Goal: Information Seeking & Learning: Learn about a topic

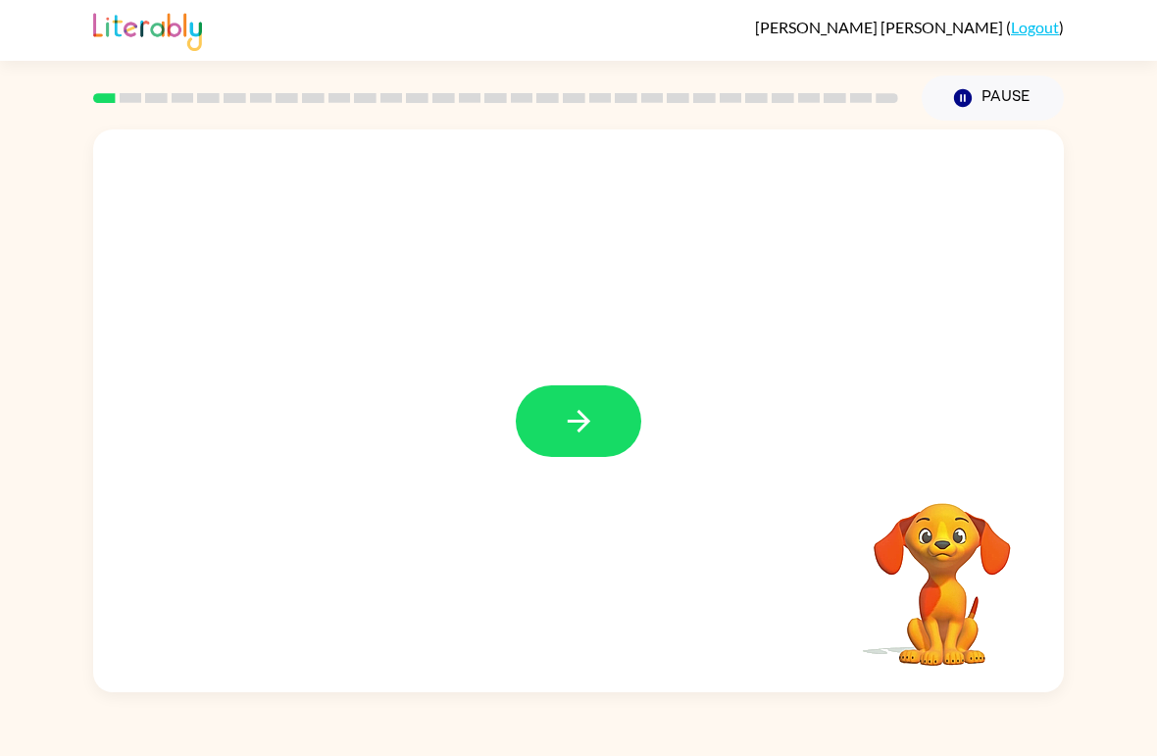
click at [570, 417] on icon "button" at bounding box center [579, 421] width 34 height 34
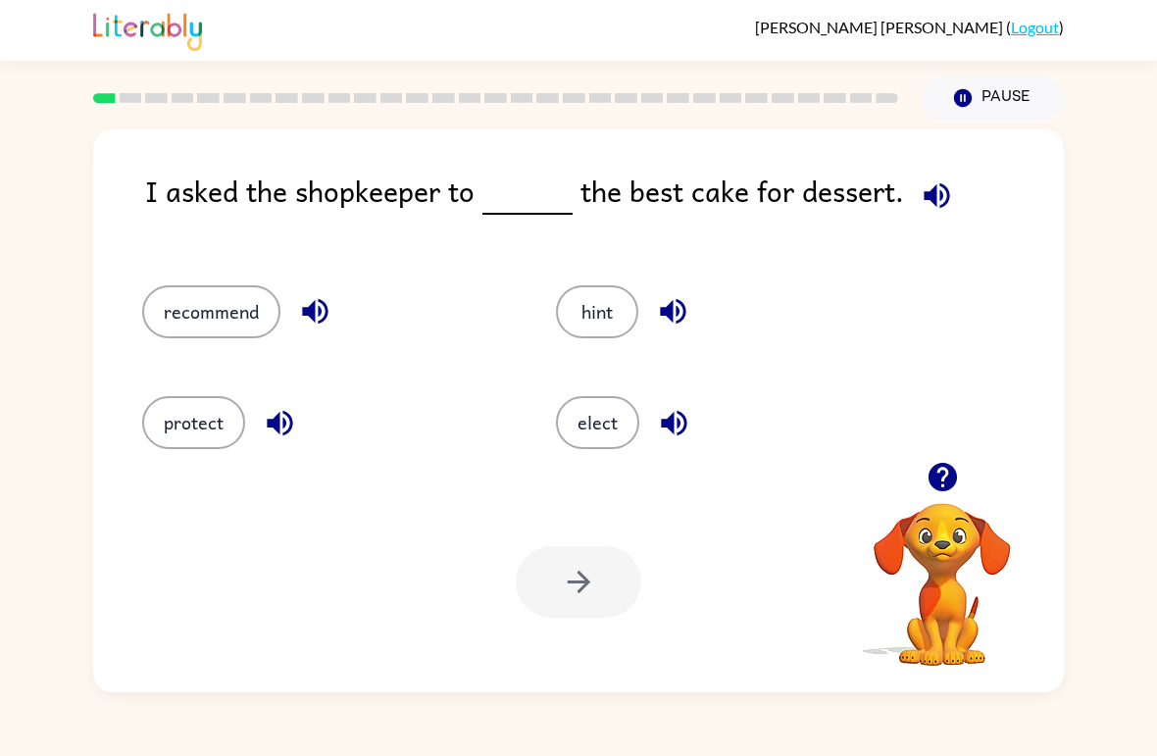
click at [944, 480] on icon "button" at bounding box center [943, 477] width 34 height 34
click at [200, 400] on button "protect" at bounding box center [193, 422] width 103 height 53
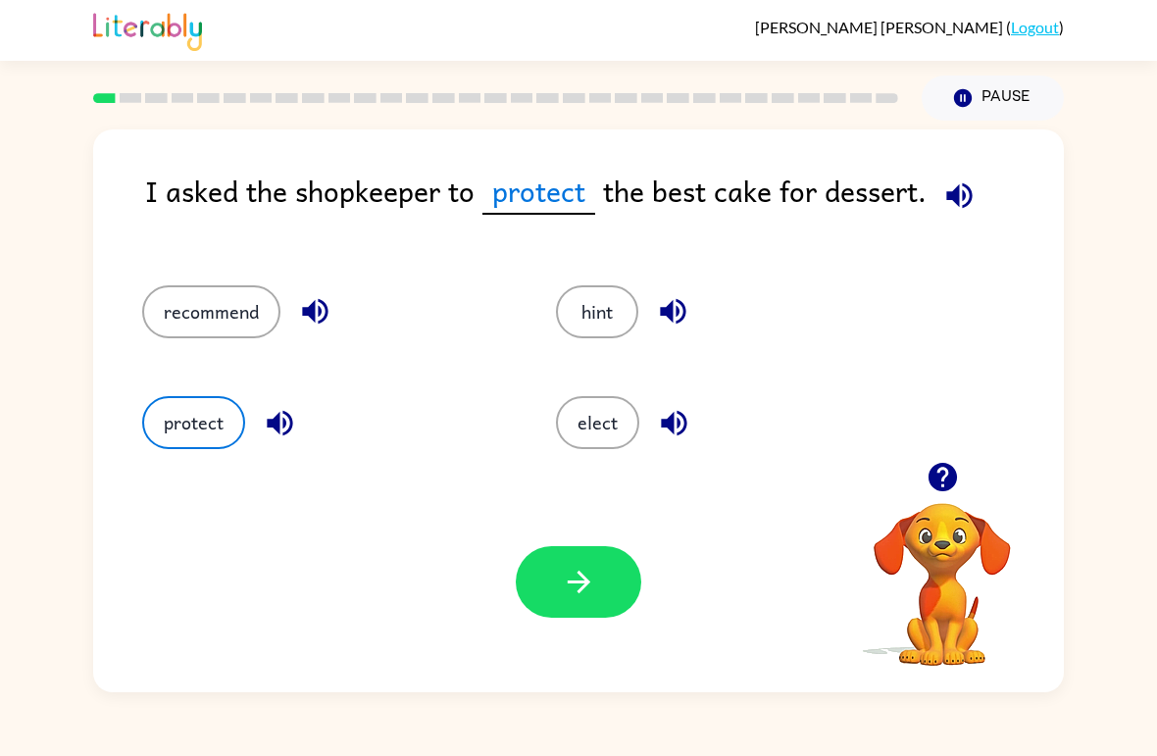
click at [583, 591] on icon "button" at bounding box center [579, 582] width 34 height 34
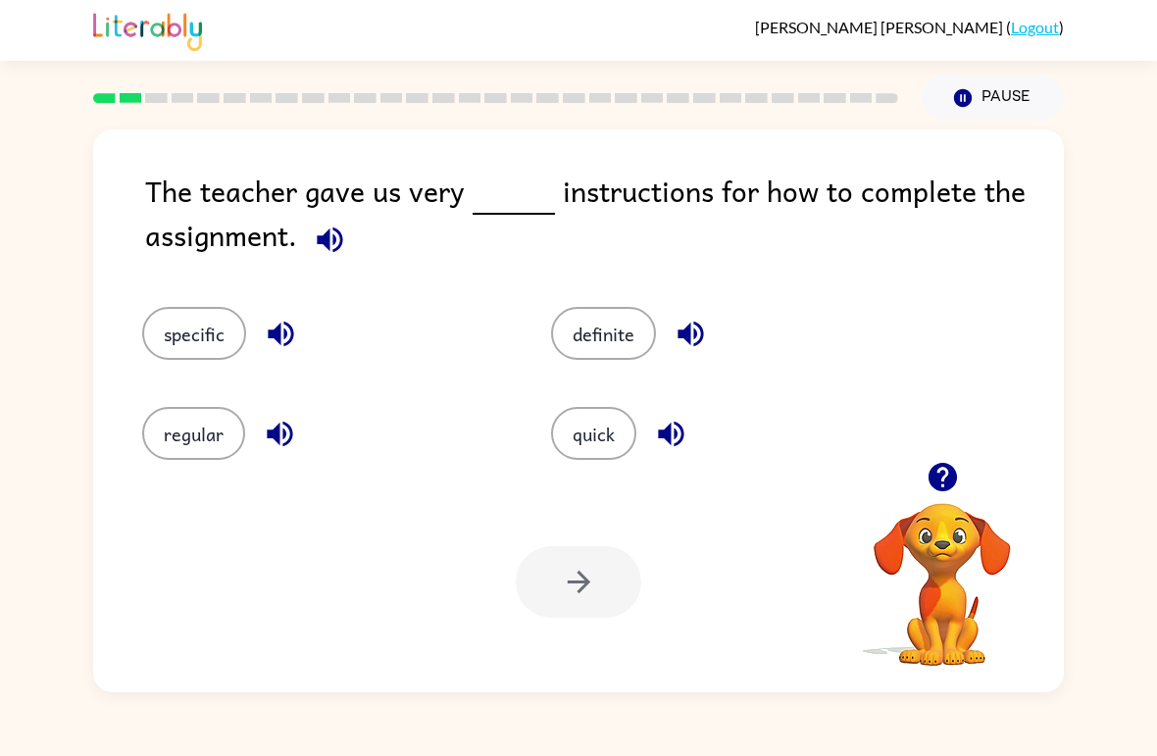
click at [929, 499] on button "button" at bounding box center [943, 477] width 50 height 50
click at [343, 231] on icon "button" at bounding box center [330, 240] width 34 height 34
click at [207, 338] on button "specific" at bounding box center [194, 333] width 104 height 53
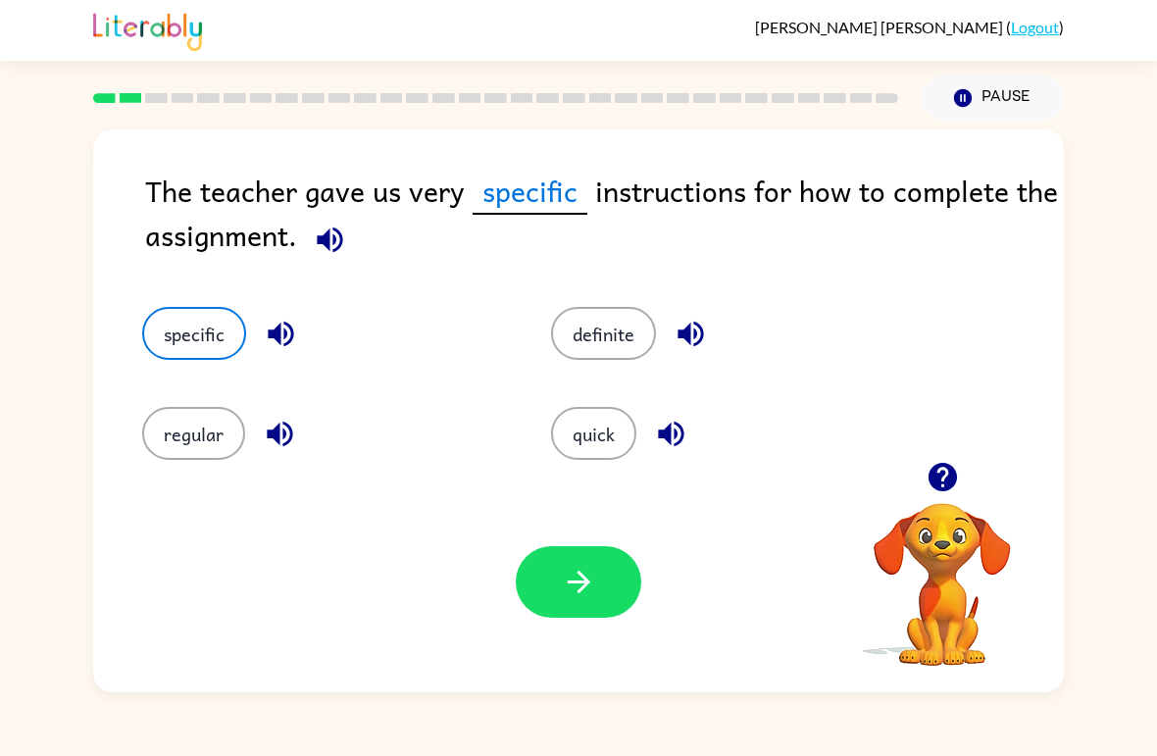
click at [577, 631] on div "Your browser must support playing .mp4 files to use Literably. Please try using…" at bounding box center [578, 582] width 971 height 221
click at [585, 598] on icon "button" at bounding box center [579, 582] width 34 height 34
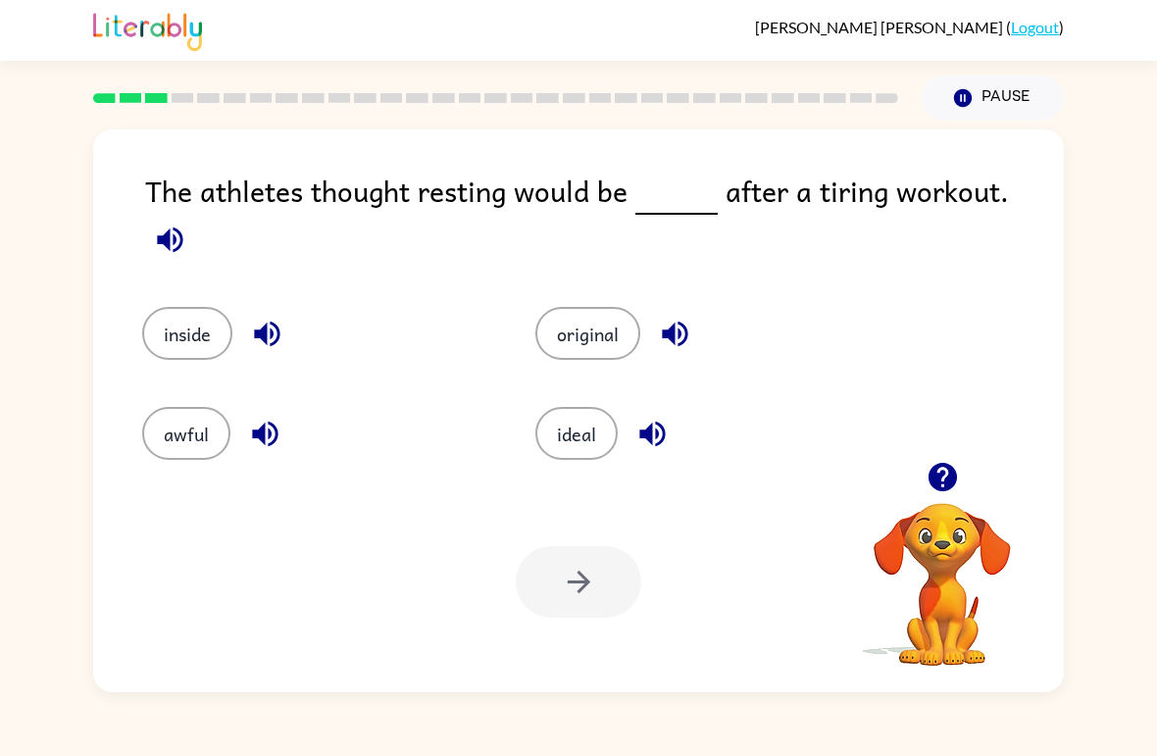
click at [195, 215] on button "button" at bounding box center [170, 240] width 50 height 50
click at [570, 416] on button "ideal" at bounding box center [576, 433] width 82 height 53
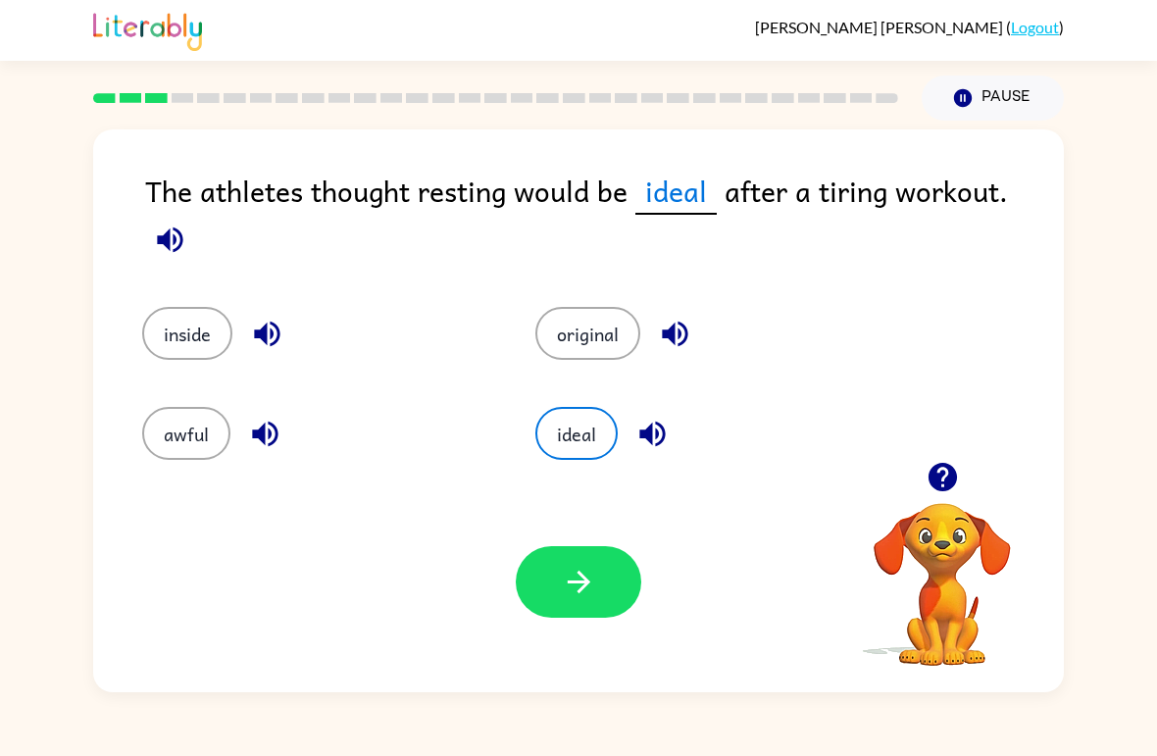
click at [572, 586] on icon "button" at bounding box center [579, 582] width 34 height 34
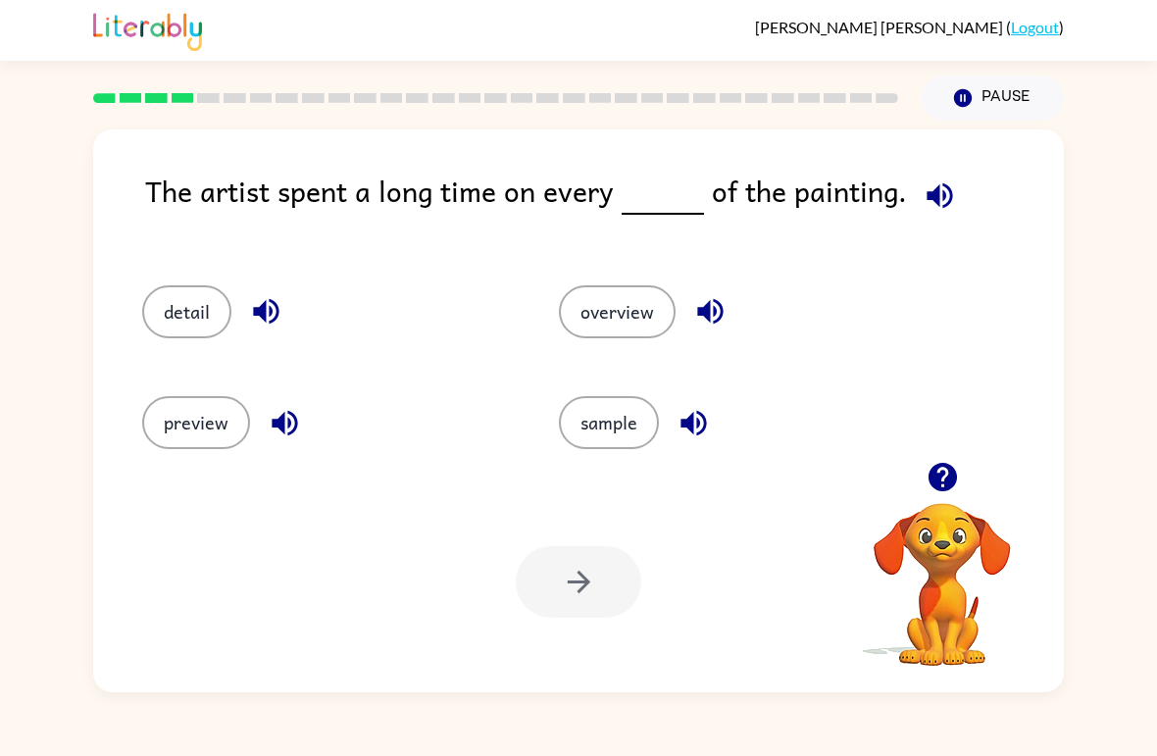
click at [188, 321] on button "detail" at bounding box center [186, 311] width 89 height 53
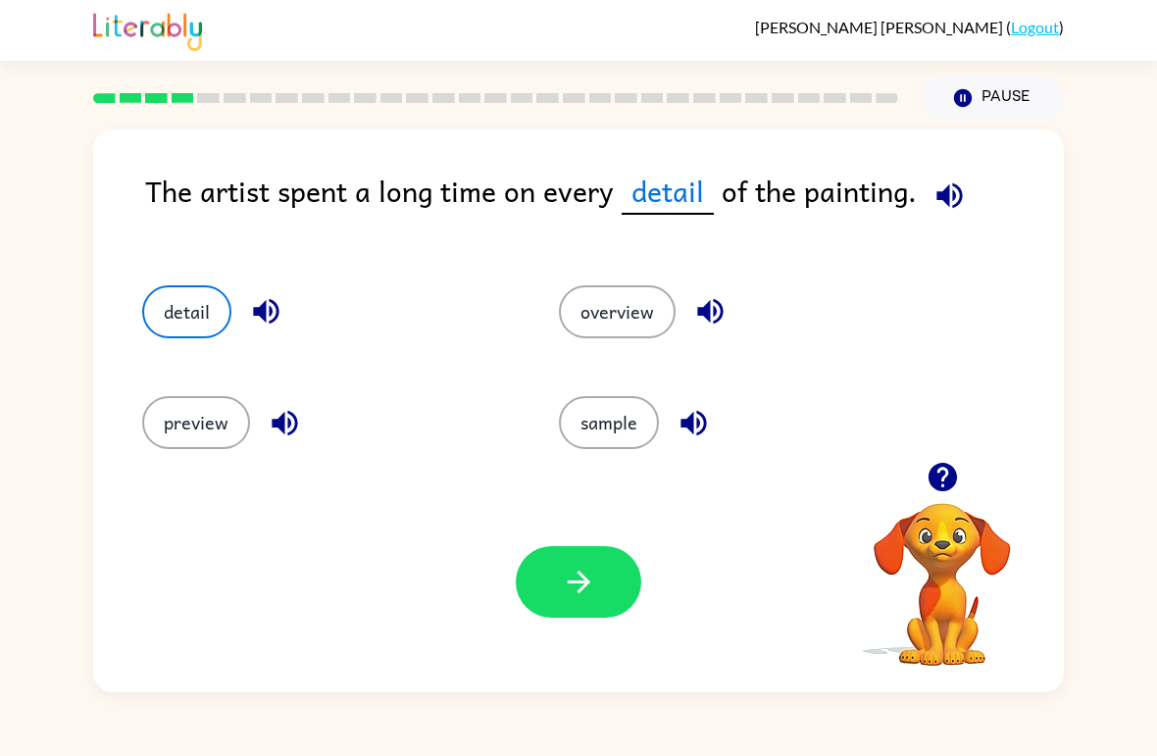
click at [528, 587] on button "button" at bounding box center [579, 582] width 126 height 72
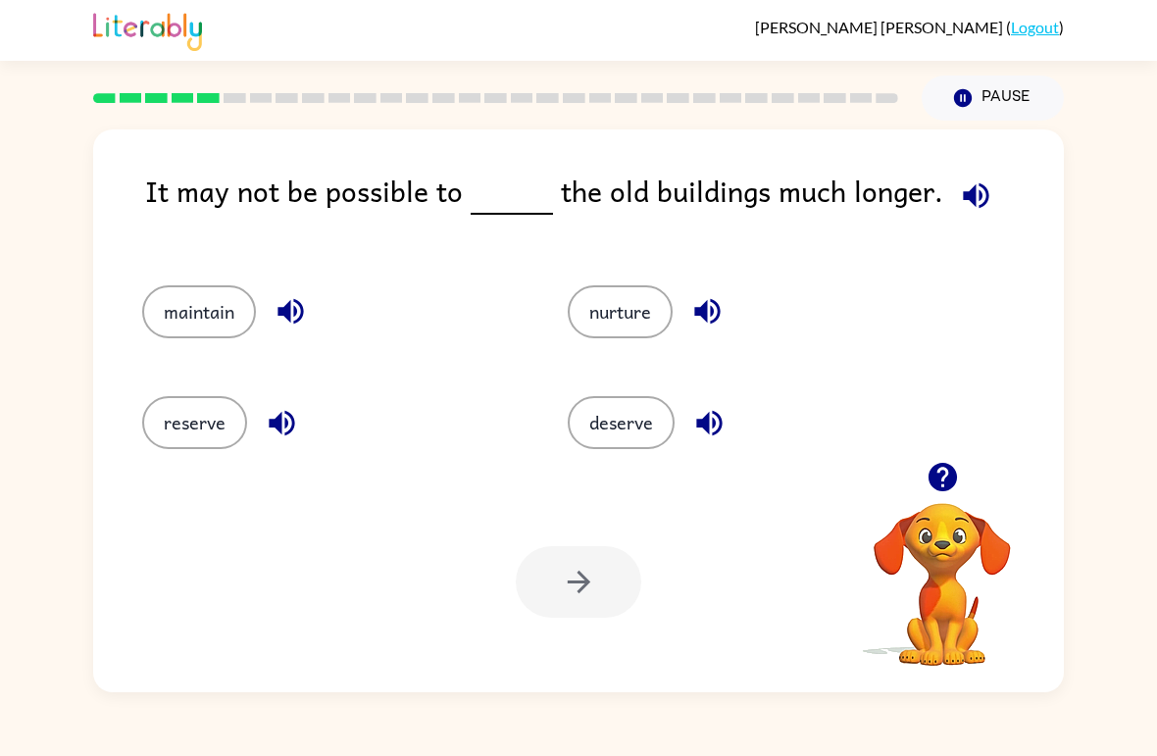
click at [127, 287] on div "maintain" at bounding box center [318, 303] width 426 height 111
click at [151, 294] on button "maintain" at bounding box center [199, 311] width 114 height 53
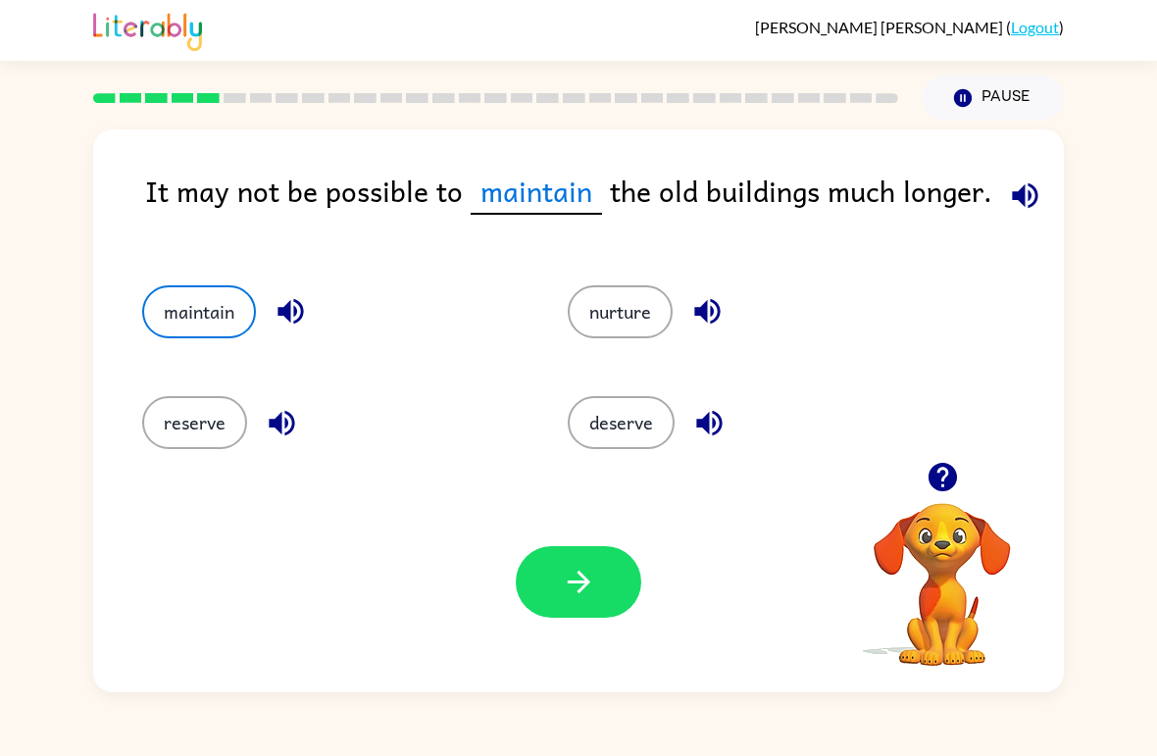
click at [582, 572] on icon "button" at bounding box center [579, 582] width 34 height 34
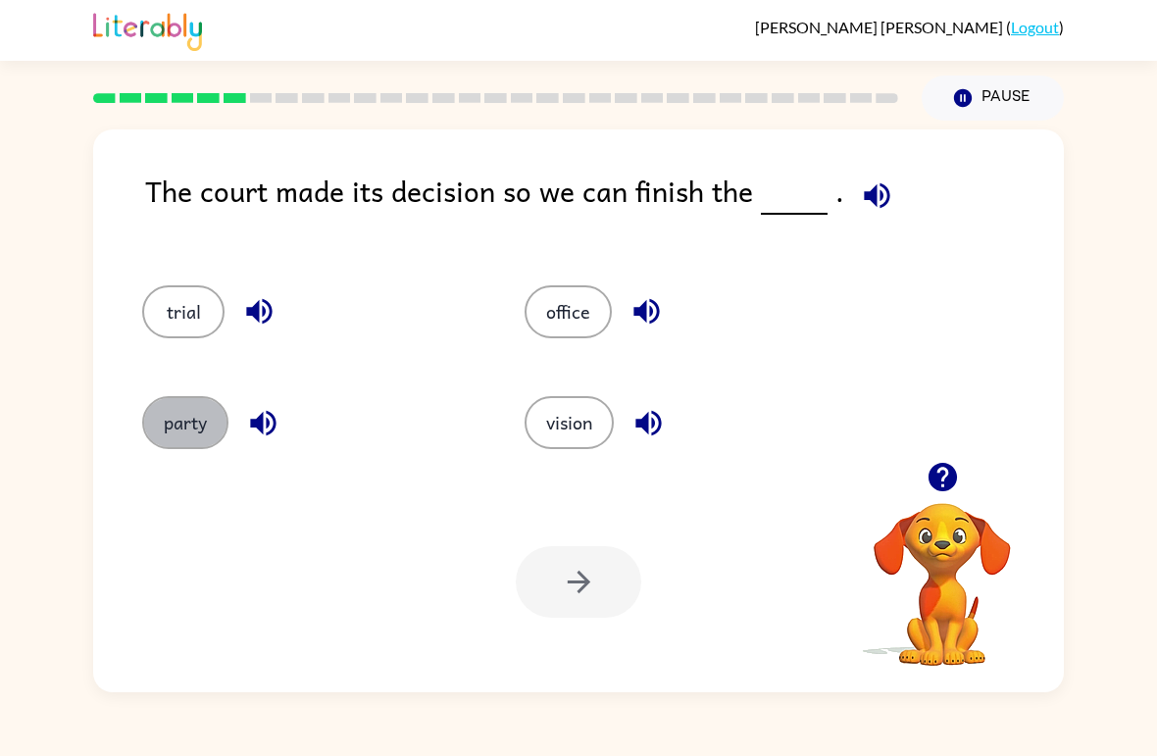
click at [204, 420] on button "party" at bounding box center [185, 422] width 86 height 53
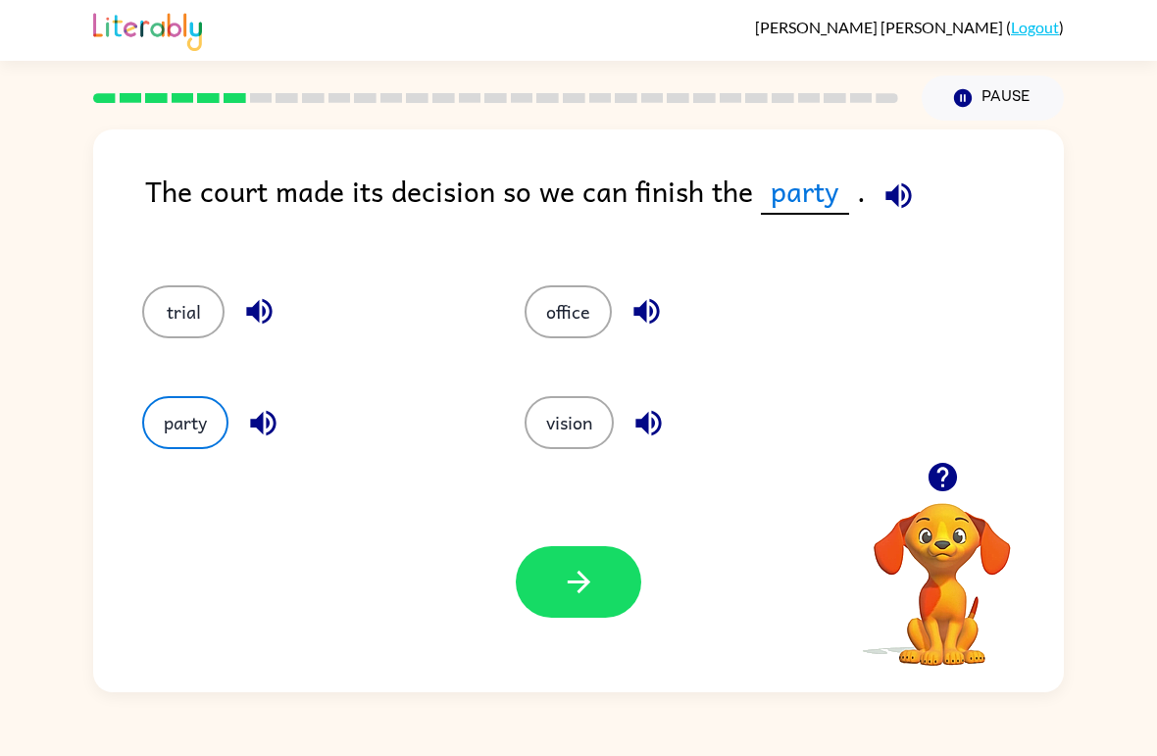
click at [574, 591] on icon "button" at bounding box center [579, 582] width 34 height 34
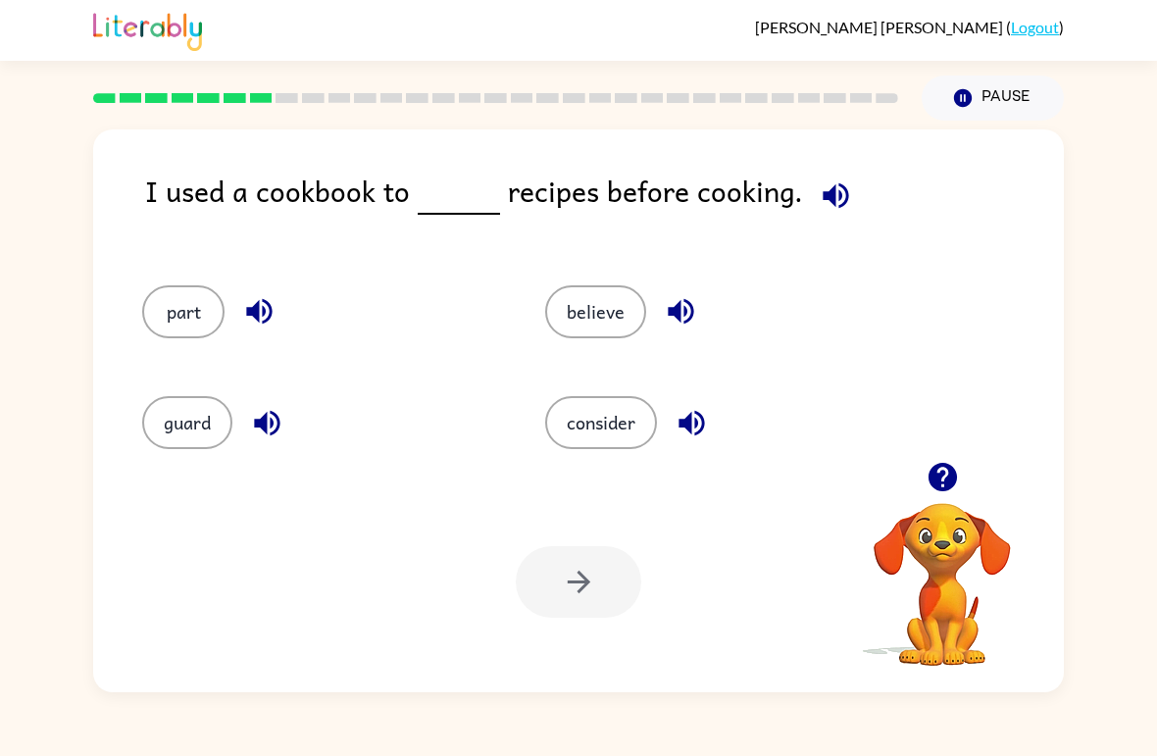
click at [553, 354] on div "believe" at bounding box center [709, 303] width 403 height 111
click at [604, 319] on button "believe" at bounding box center [595, 311] width 101 height 53
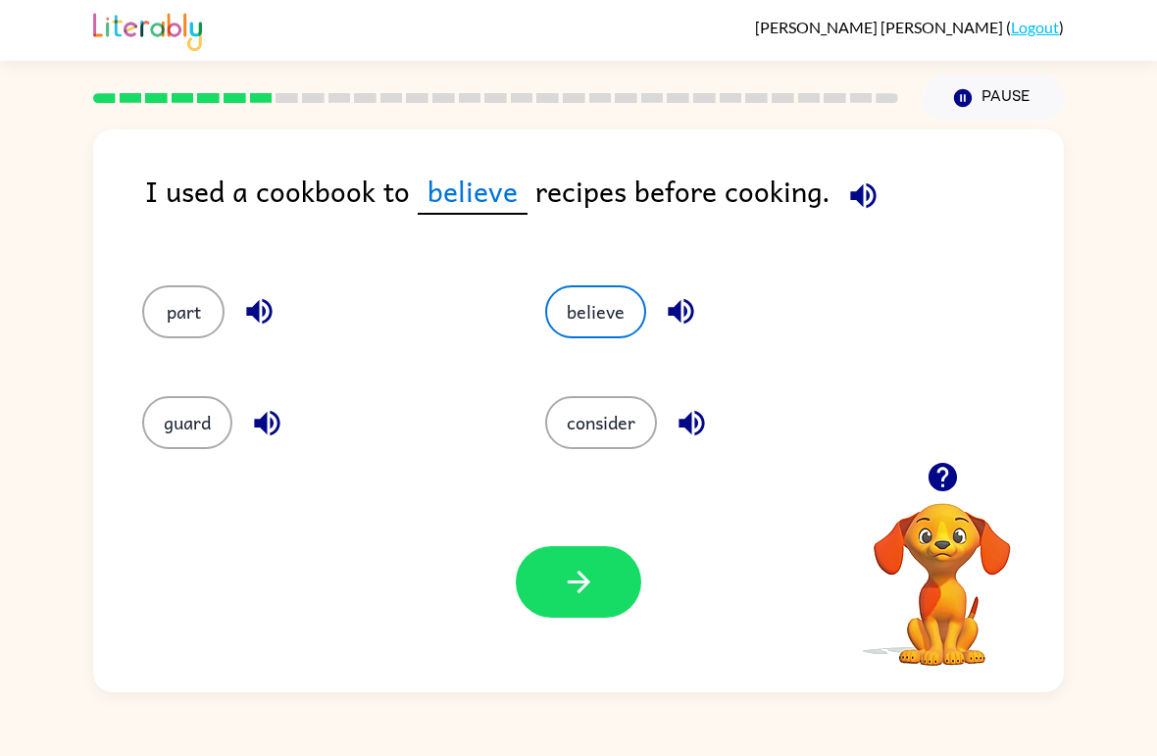
click at [585, 595] on icon "button" at bounding box center [579, 582] width 34 height 34
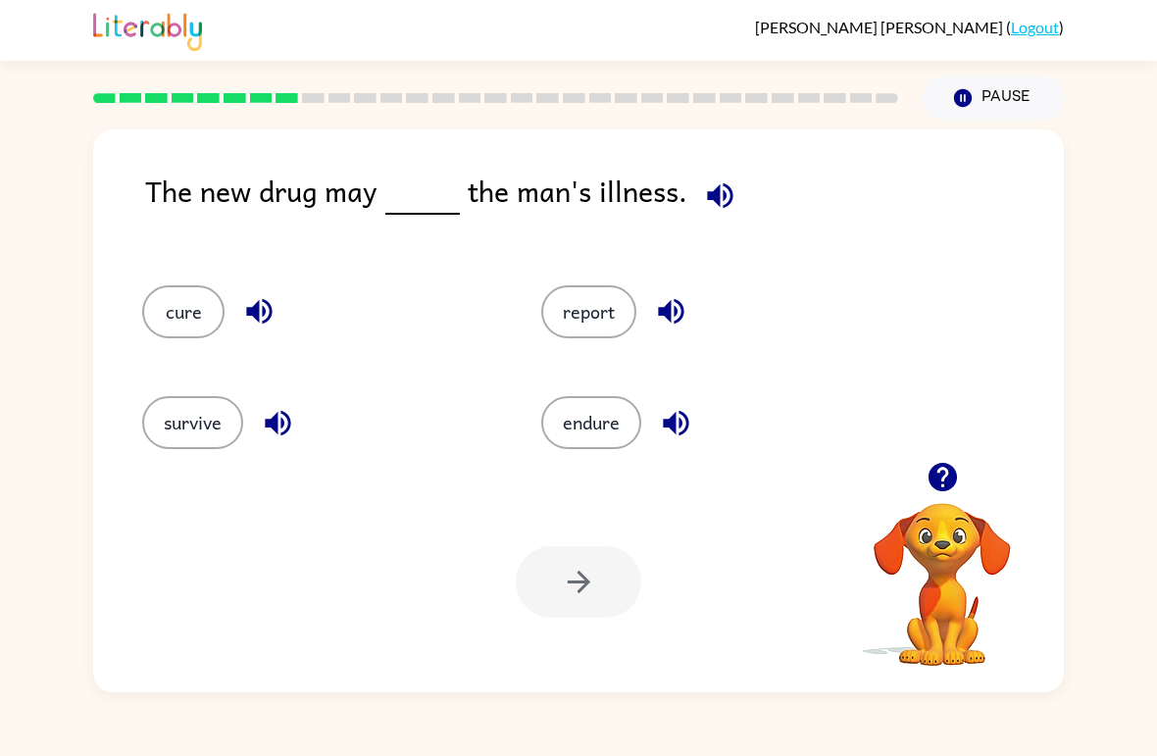
click at [1152, 482] on div "The new drug may the man's illness. cure report survive endure Your browser mus…" at bounding box center [578, 407] width 1157 height 572
click at [151, 293] on button "cure" at bounding box center [183, 311] width 82 height 53
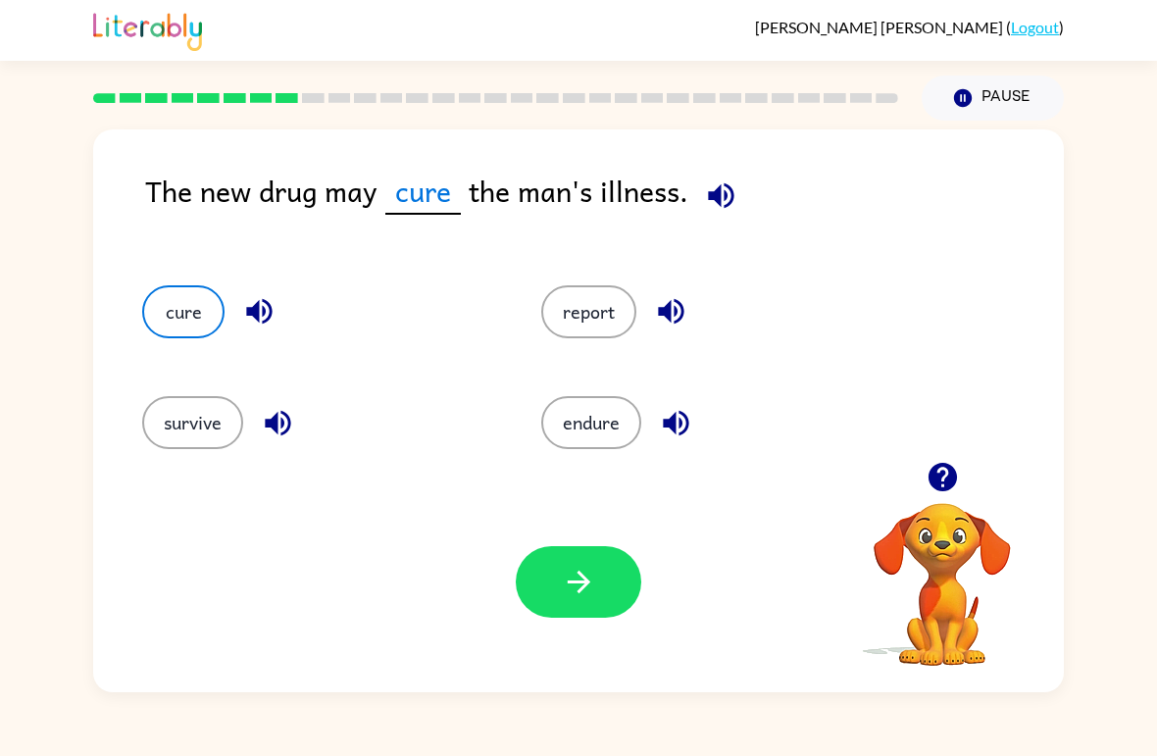
click at [613, 566] on button "button" at bounding box center [579, 582] width 126 height 72
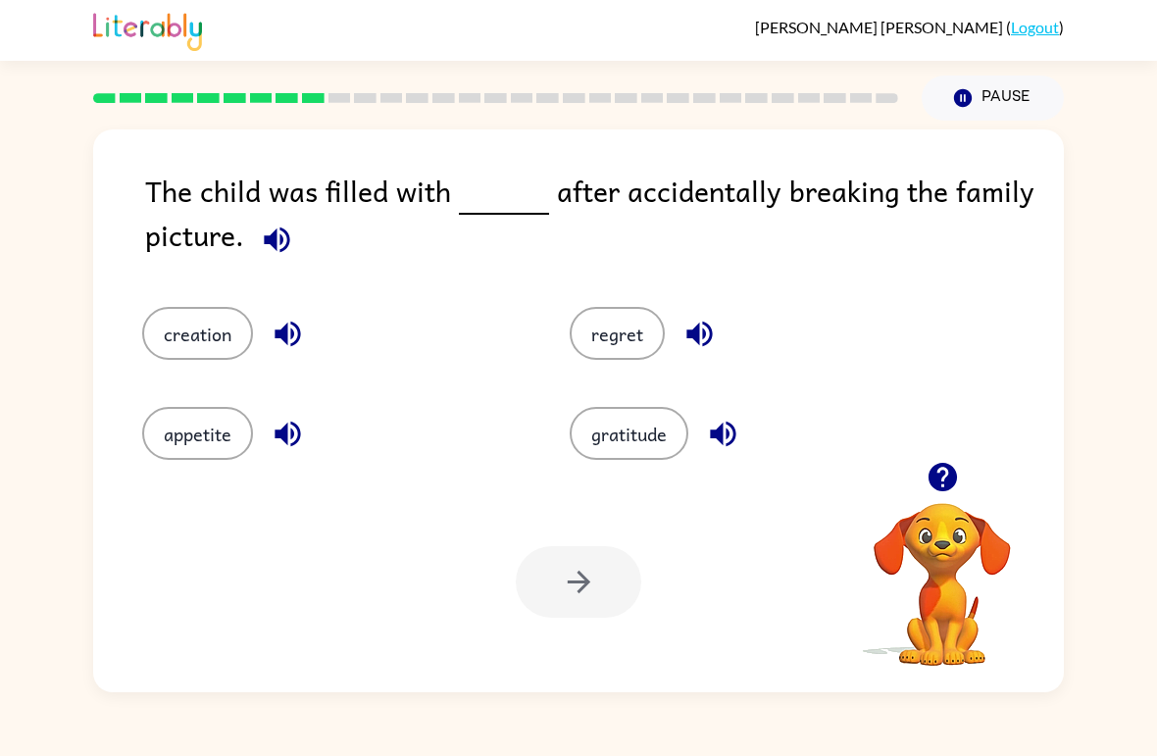
click at [632, 331] on button "regret" at bounding box center [617, 333] width 95 height 53
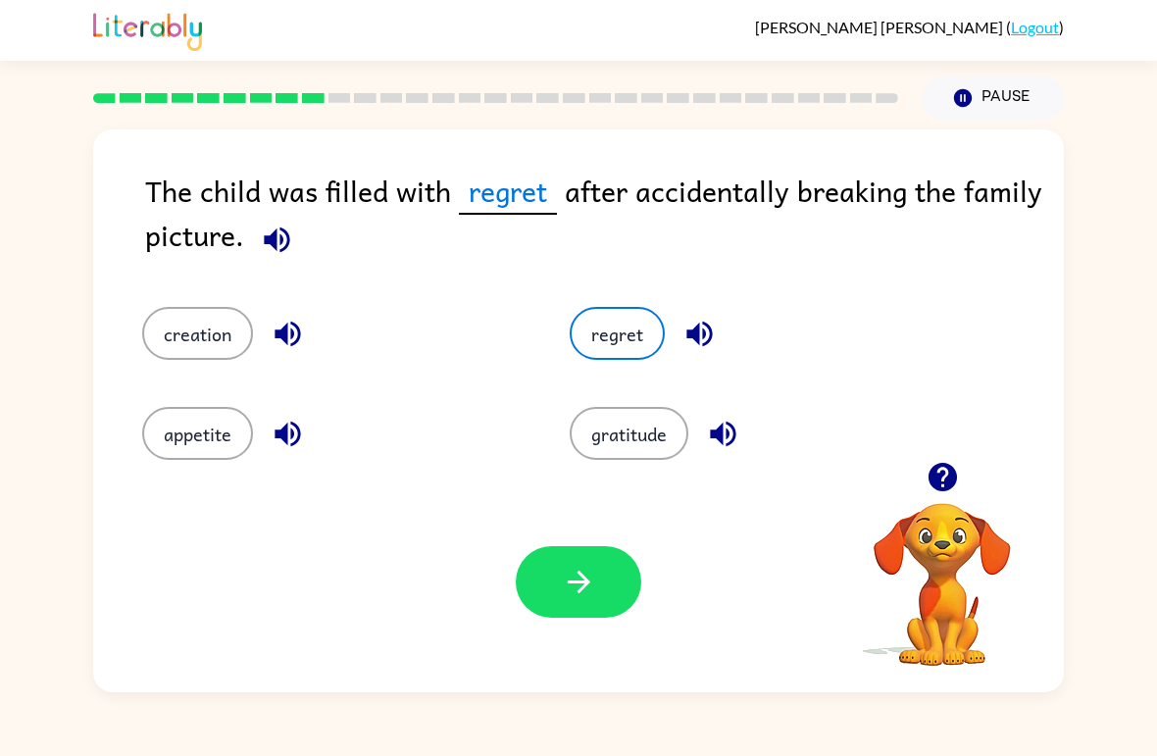
click at [592, 592] on icon "button" at bounding box center [579, 582] width 34 height 34
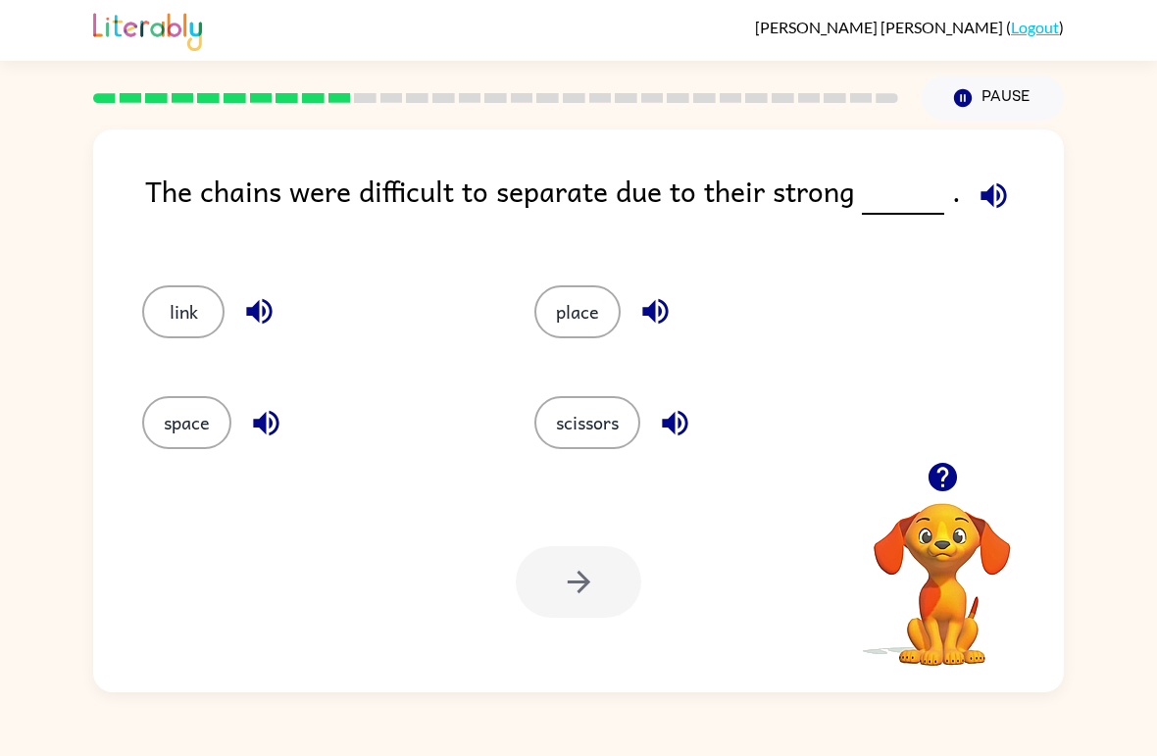
click at [592, 362] on div "scissors" at bounding box center [693, 414] width 392 height 111
click at [574, 326] on button "place" at bounding box center [577, 311] width 86 height 53
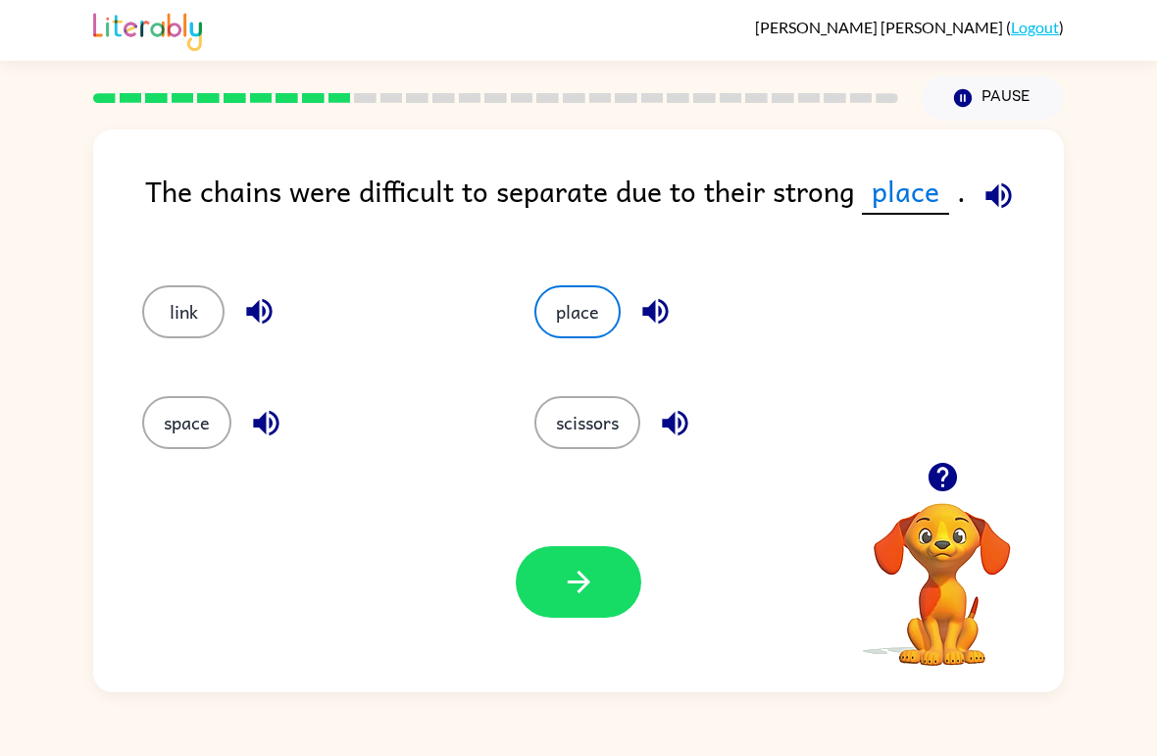
click at [591, 560] on button "button" at bounding box center [579, 582] width 126 height 72
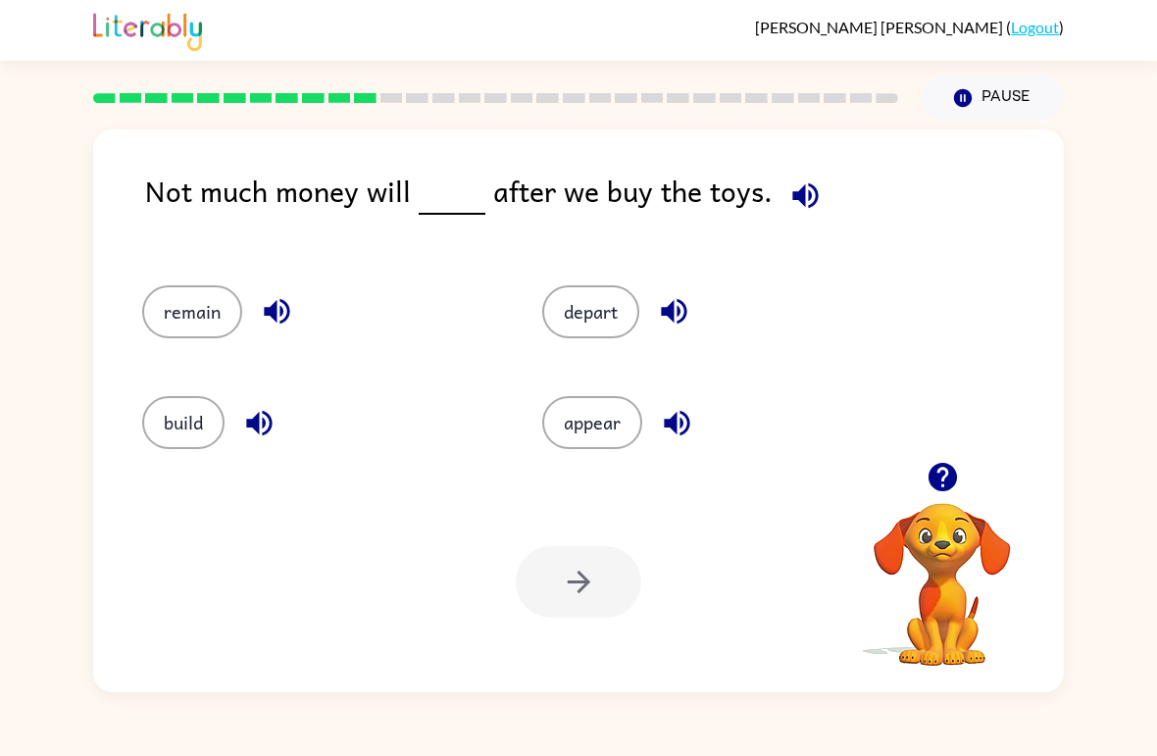
click at [188, 315] on button "remain" at bounding box center [192, 311] width 100 height 53
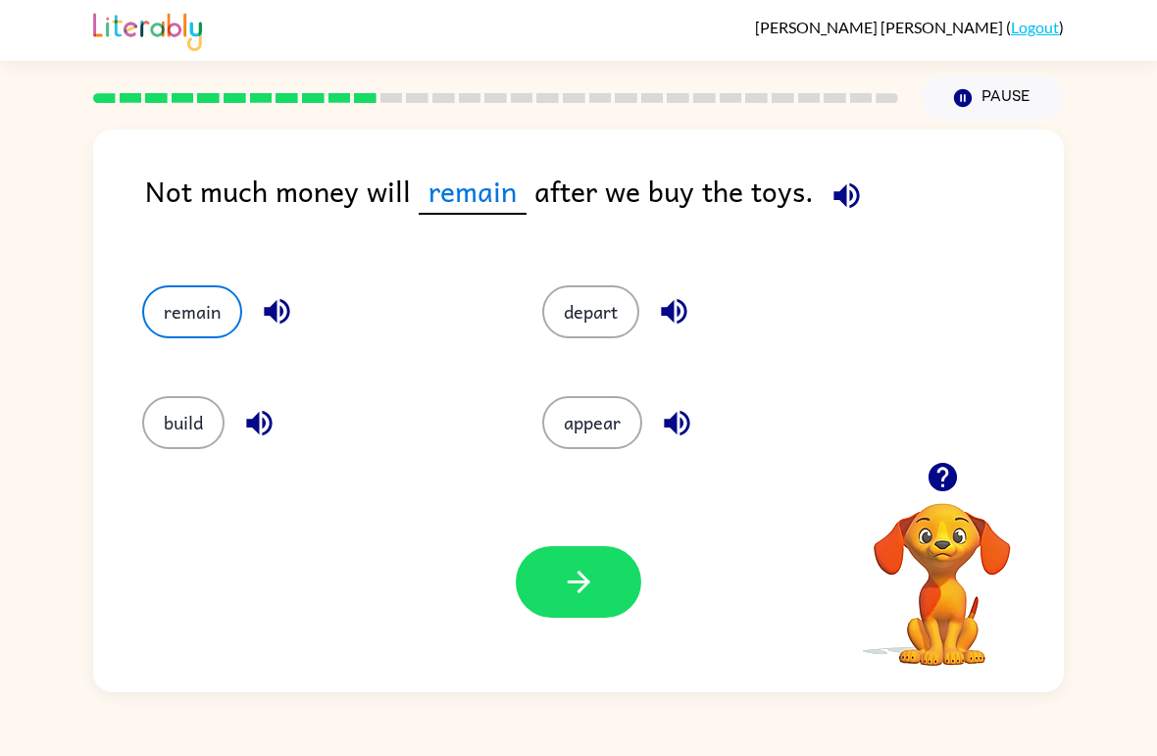
click at [568, 600] on button "button" at bounding box center [579, 582] width 126 height 72
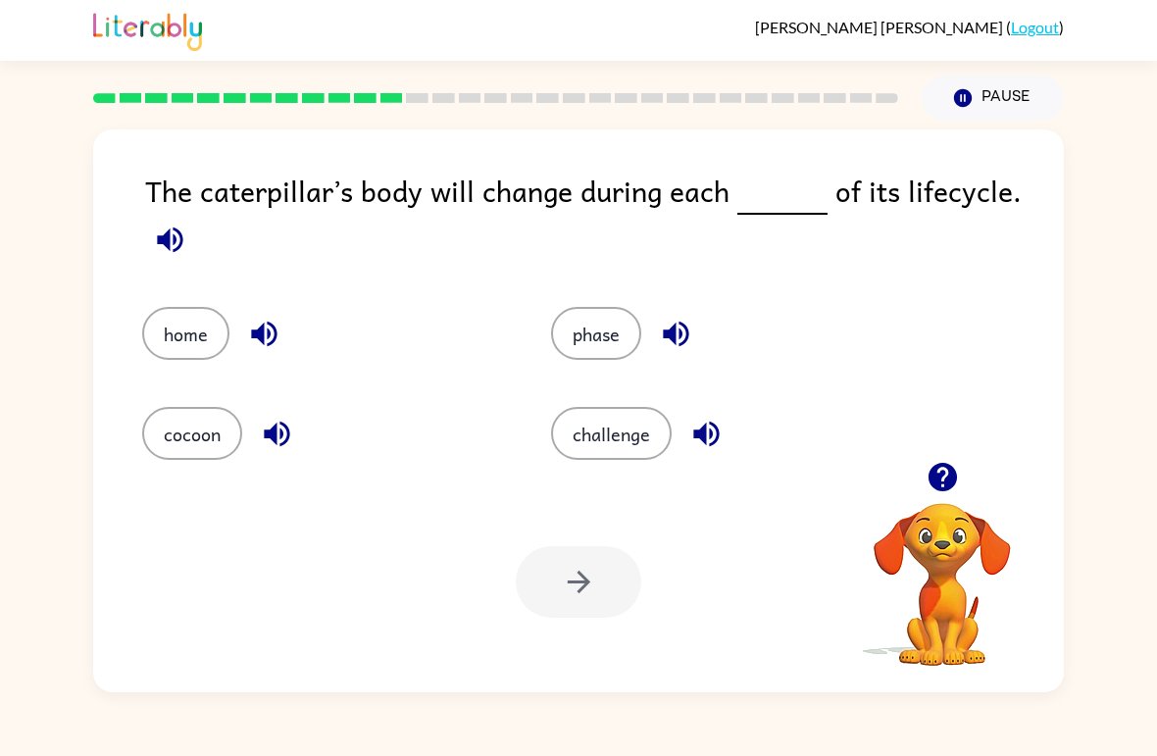
click at [968, 107] on icon "Pause" at bounding box center [963, 98] width 22 height 22
